Goal: Task Accomplishment & Management: Use online tool/utility

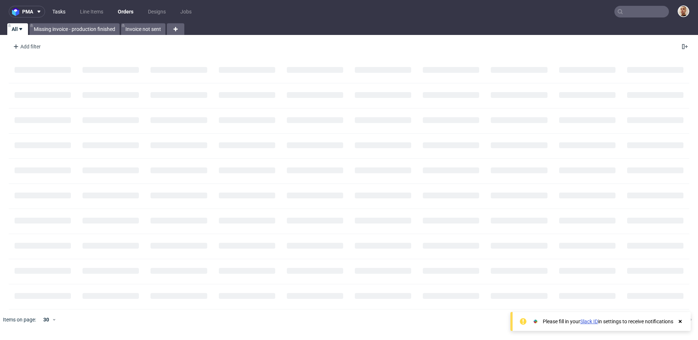
click at [48, 13] on link "Tasks" at bounding box center [59, 12] width 22 height 12
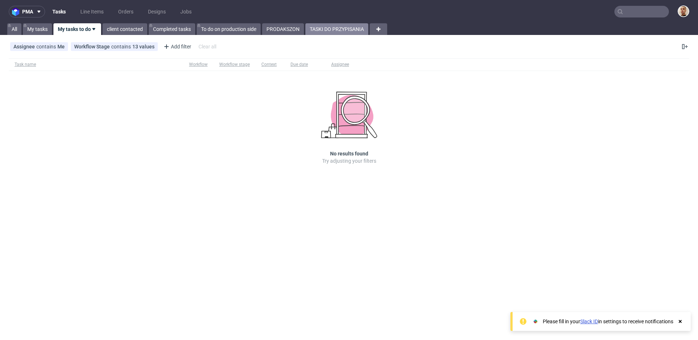
click at [331, 25] on link "TASKI DO PRZYPISANIA" at bounding box center [336, 29] width 63 height 12
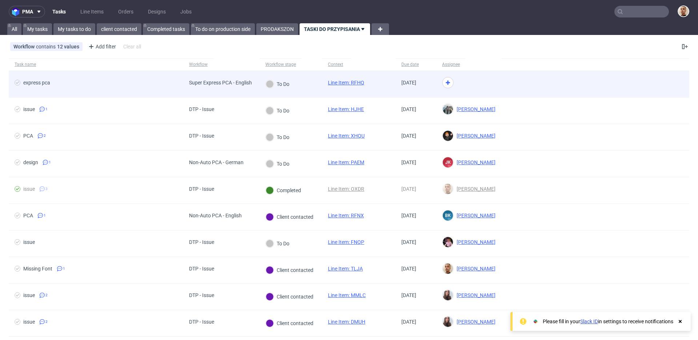
click at [463, 87] on div at bounding box center [468, 84] width 65 height 27
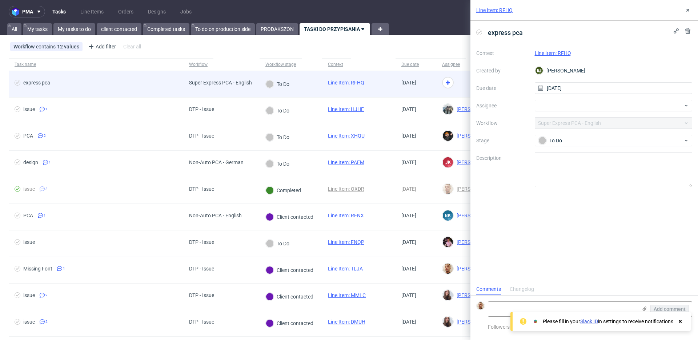
scroll to position [6, 0]
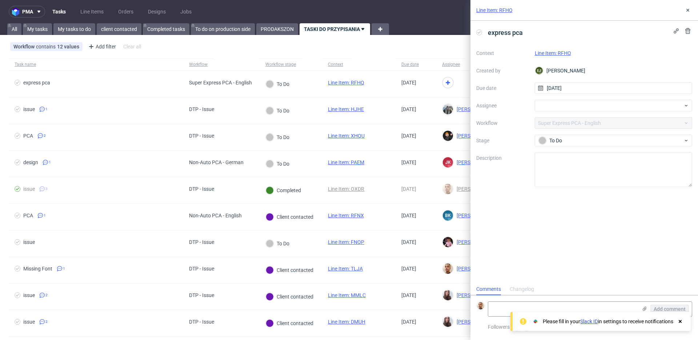
click at [551, 54] on link "Line Item: RFHQ" at bounding box center [553, 53] width 36 height 6
click at [550, 104] on div at bounding box center [614, 106] width 158 height 12
type input "matt"
click at [551, 120] on span "[PERSON_NAME]" at bounding box center [570, 121] width 39 height 7
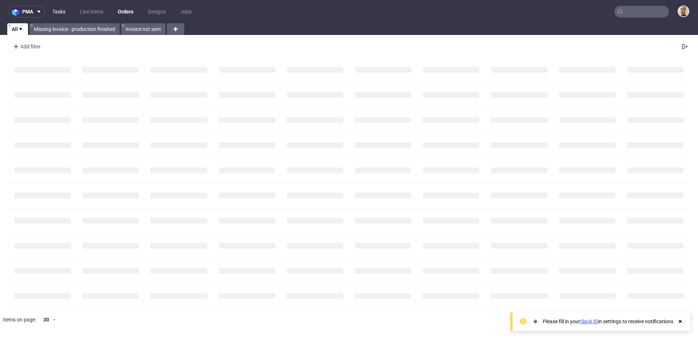
click at [57, 7] on link "Tasks" at bounding box center [59, 12] width 22 height 12
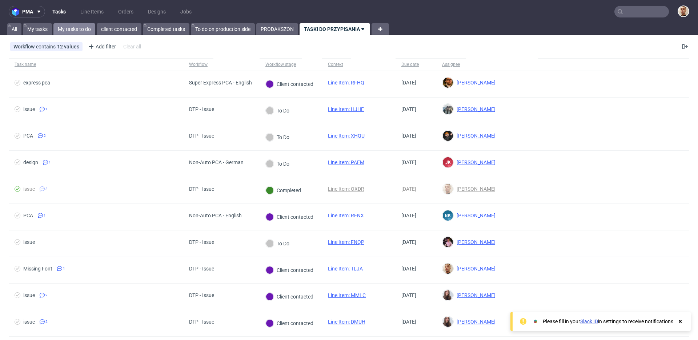
click at [91, 33] on link "My tasks to do" at bounding box center [74, 29] width 42 height 12
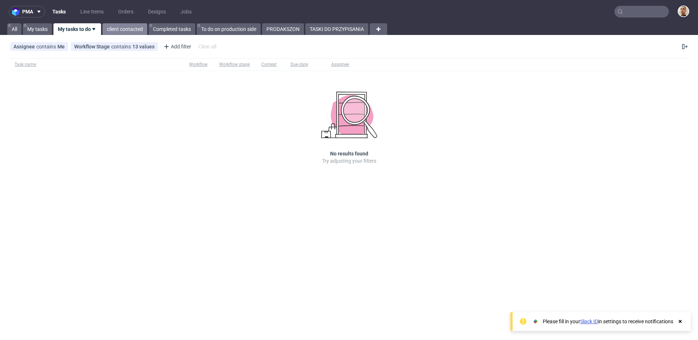
click at [108, 32] on link "client contacted" at bounding box center [125, 29] width 45 height 12
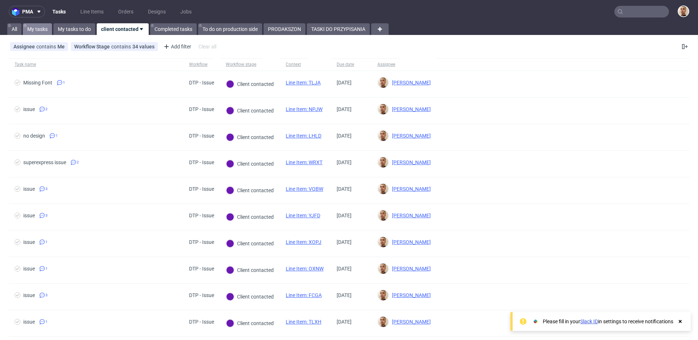
click at [45, 25] on link "My tasks" at bounding box center [37, 29] width 29 height 12
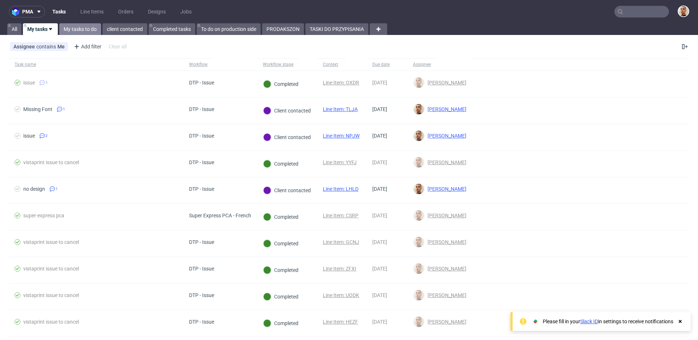
click at [77, 30] on link "My tasks to do" at bounding box center [80, 29] width 42 height 12
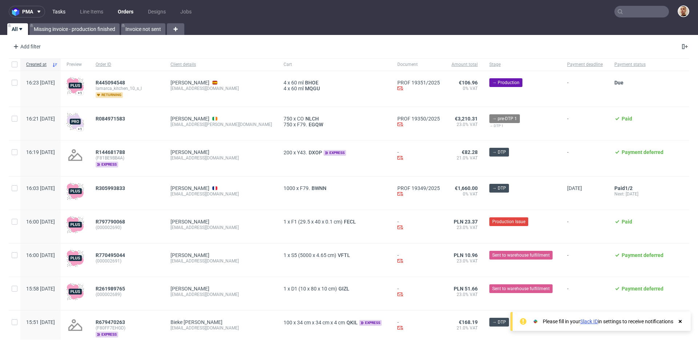
click at [57, 11] on link "Tasks" at bounding box center [59, 12] width 22 height 12
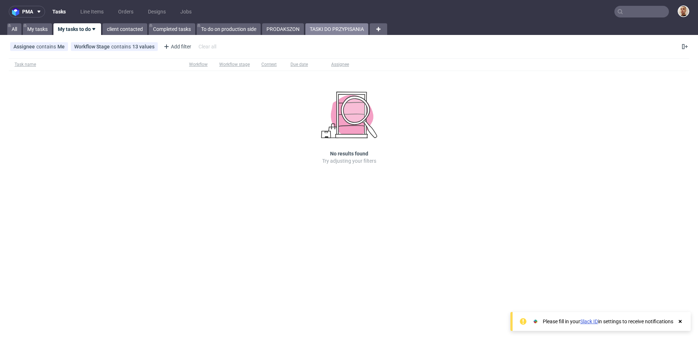
click at [337, 24] on link "TASKI DO PRZYPISANIA" at bounding box center [336, 29] width 63 height 12
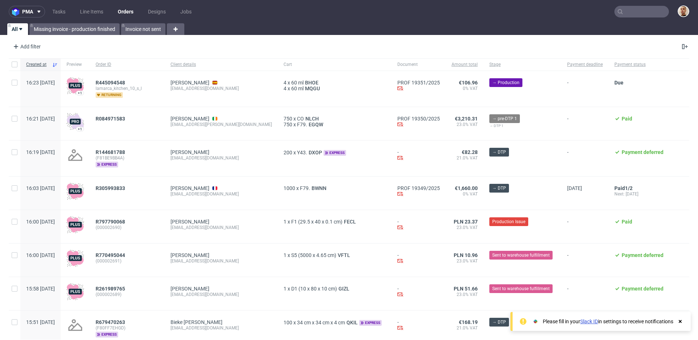
click at [64, 5] on nav "pma Tasks Line Items Orders Designs Jobs" at bounding box center [349, 11] width 698 height 23
click at [64, 7] on link "Tasks" at bounding box center [59, 12] width 22 height 12
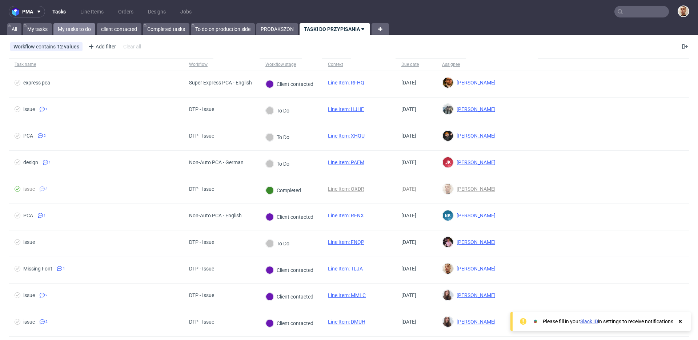
click at [85, 31] on link "My tasks to do" at bounding box center [74, 29] width 42 height 12
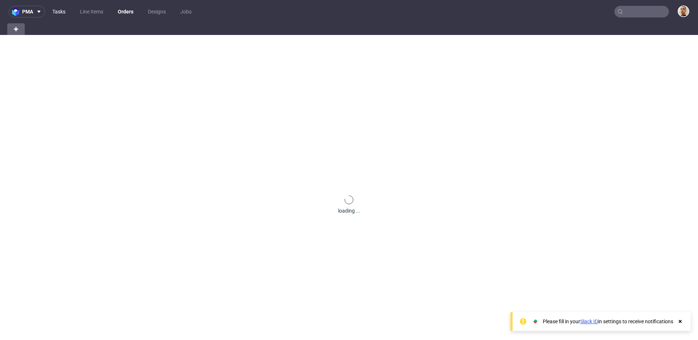
click at [64, 13] on link "Tasks" at bounding box center [59, 12] width 22 height 12
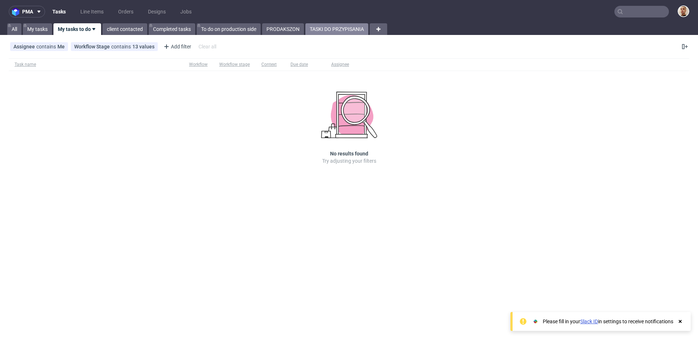
click at [341, 29] on link "TASKI DO PRZYPISANIA" at bounding box center [336, 29] width 63 height 12
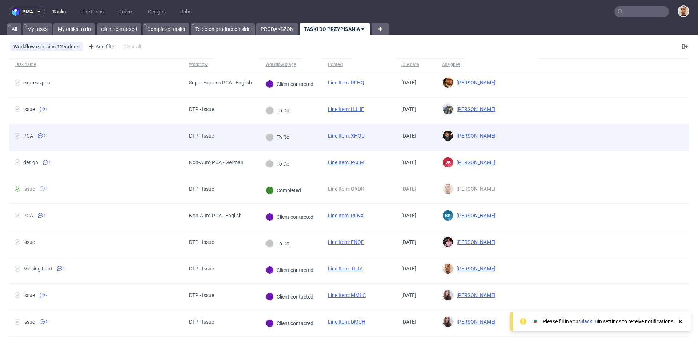
click at [117, 140] on span "PCA 2" at bounding box center [96, 137] width 163 height 9
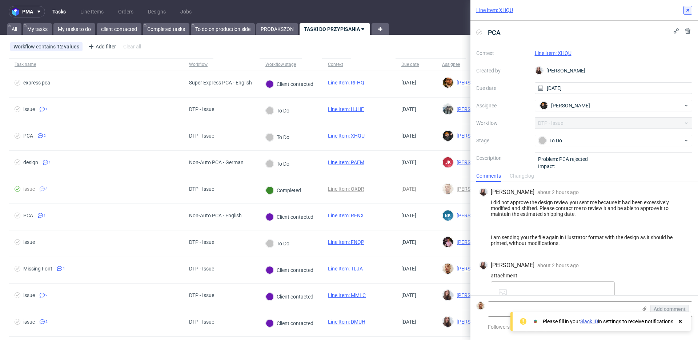
click at [689, 8] on icon at bounding box center [688, 10] width 6 height 6
